Goal: Find specific page/section: Find specific page/section

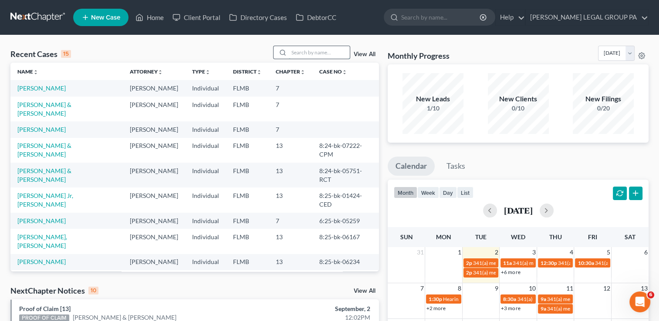
click at [314, 56] on input "search" at bounding box center [319, 52] width 61 height 13
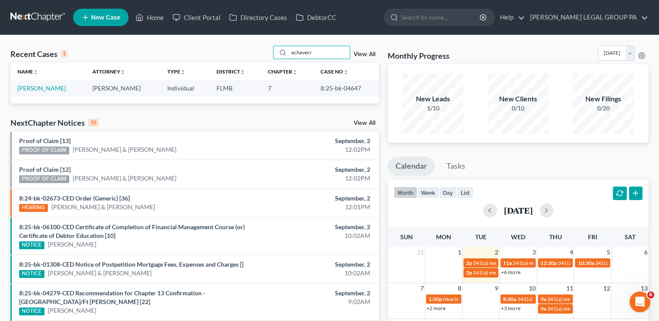
type input "echeverr"
click at [50, 84] on td "[PERSON_NAME]" at bounding box center [47, 88] width 75 height 16
click at [49, 89] on link "[PERSON_NAME]" at bounding box center [41, 87] width 48 height 7
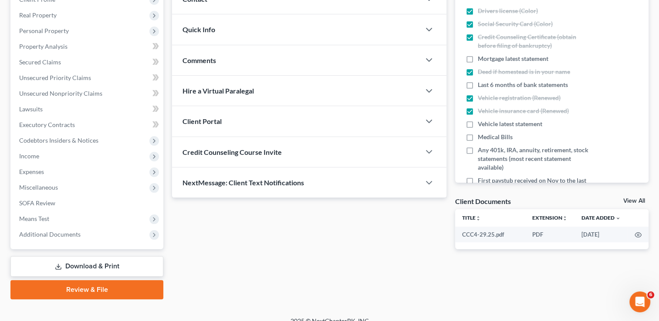
scroll to position [141, 0]
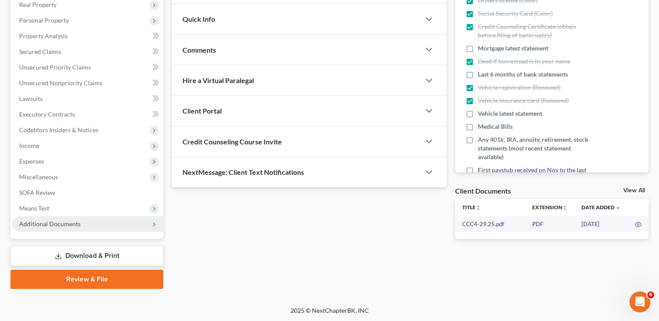
click at [115, 227] on span "Additional Documents" at bounding box center [87, 224] width 151 height 16
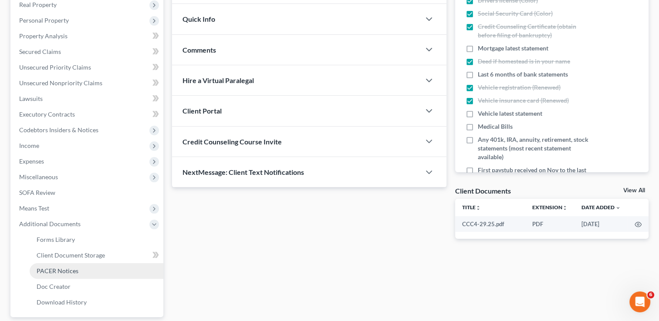
click at [95, 268] on link "PACER Notices" at bounding box center [97, 272] width 134 height 16
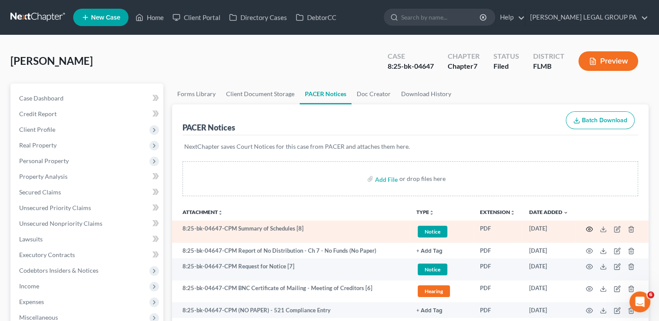
click at [586, 229] on icon "button" at bounding box center [589, 229] width 7 height 5
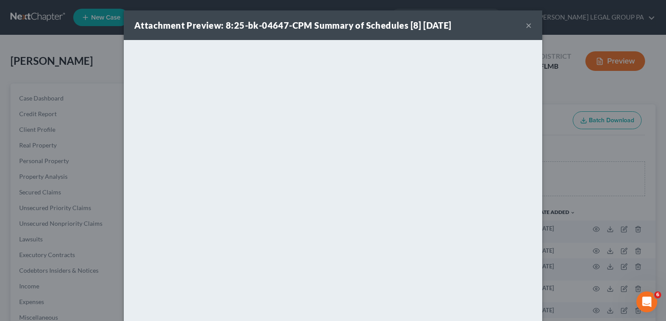
click at [525, 25] on button "×" at bounding box center [528, 25] width 6 height 10
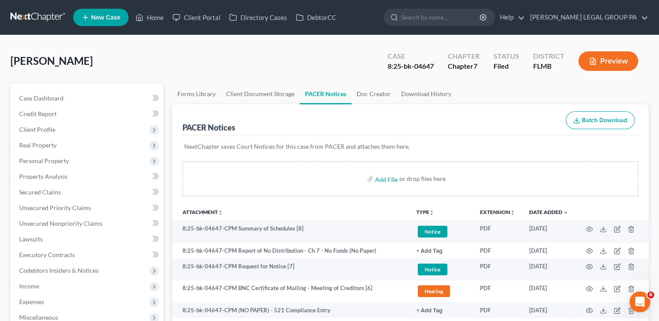
click at [57, 13] on link at bounding box center [38, 18] width 56 height 16
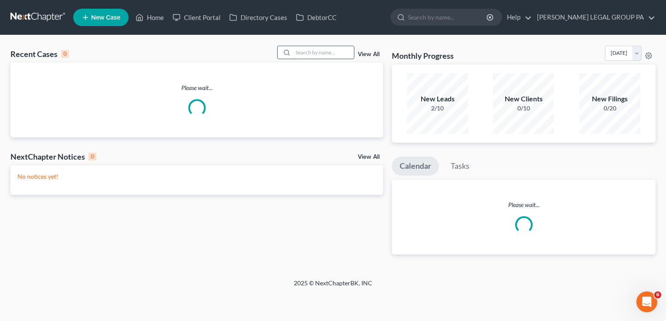
click at [329, 53] on input "search" at bounding box center [323, 52] width 61 height 13
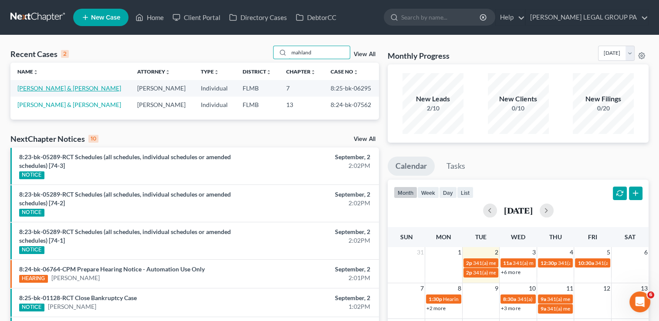
type input "mahland"
click at [57, 89] on link "[PERSON_NAME] & [PERSON_NAME]" at bounding box center [69, 87] width 104 height 7
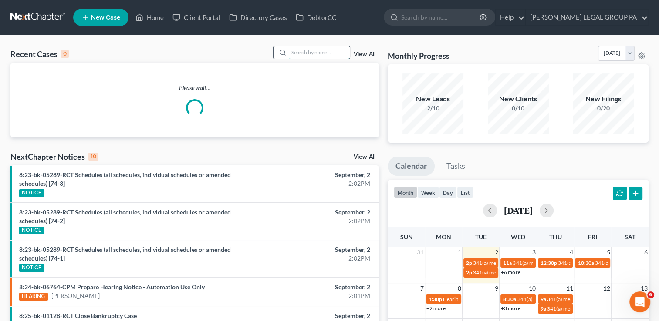
click at [323, 54] on input "search" at bounding box center [319, 52] width 61 height 13
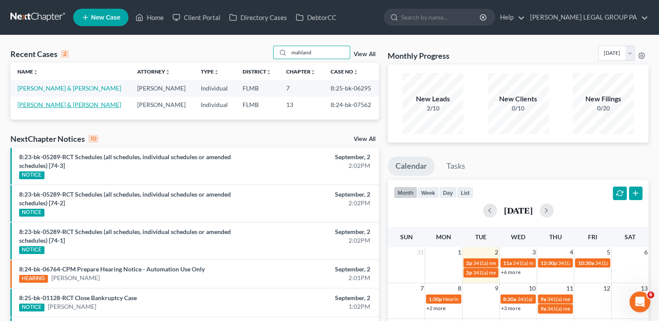
type input "mahland"
click at [71, 107] on link "[PERSON_NAME] & [PERSON_NAME]" at bounding box center [69, 104] width 104 height 7
